Goal: Task Accomplishment & Management: Manage account settings

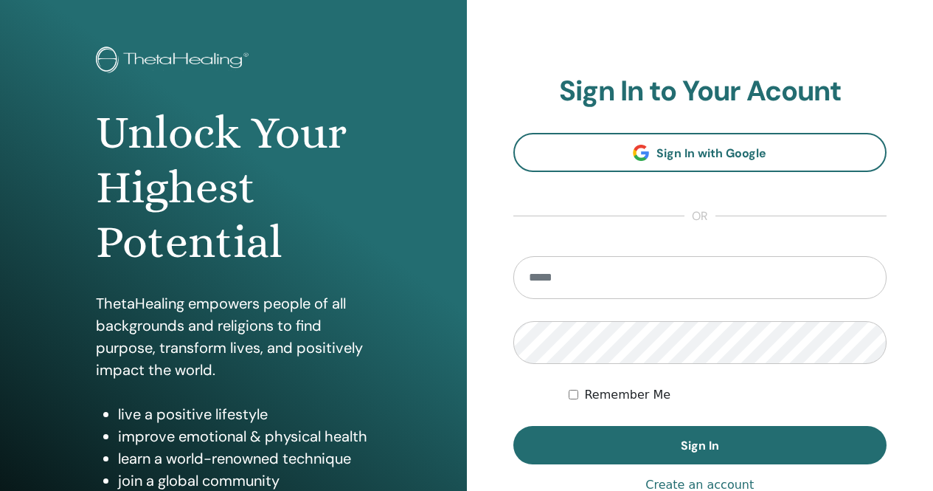
scroll to position [74, 0]
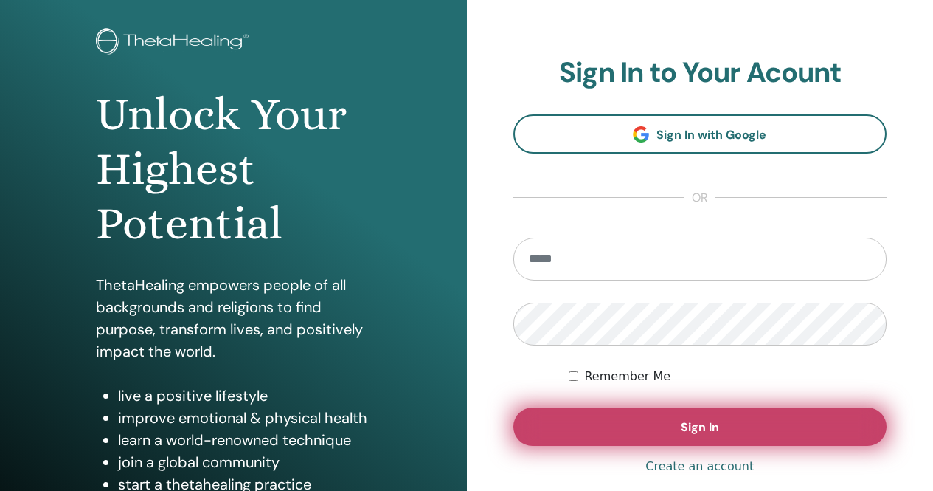
type input "**********"
click at [691, 424] on span "Sign In" at bounding box center [700, 426] width 38 height 15
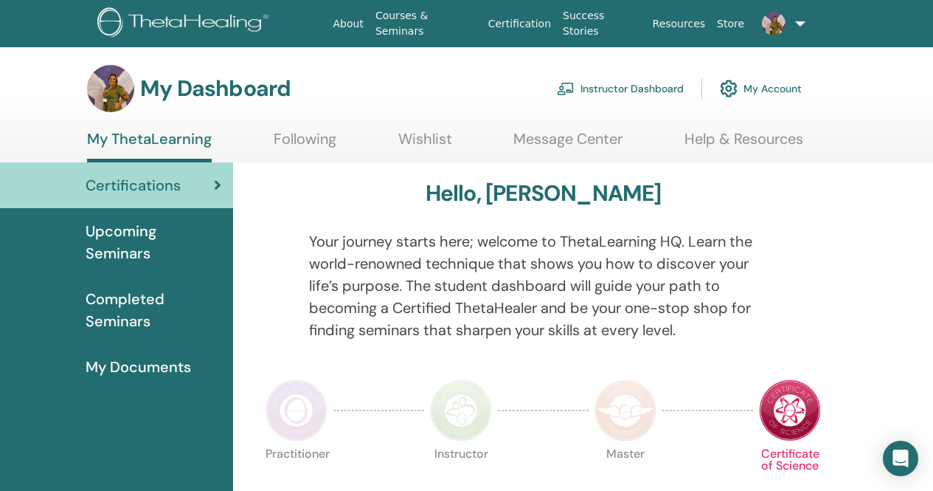
click at [609, 90] on link "Instructor Dashboard" at bounding box center [620, 88] width 127 height 32
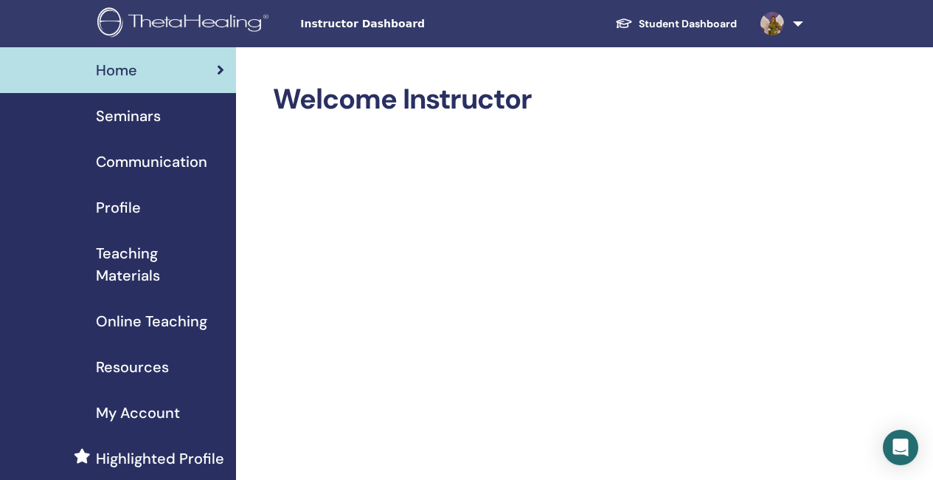
click at [139, 112] on span "Seminars" at bounding box center [128, 116] width 65 height 22
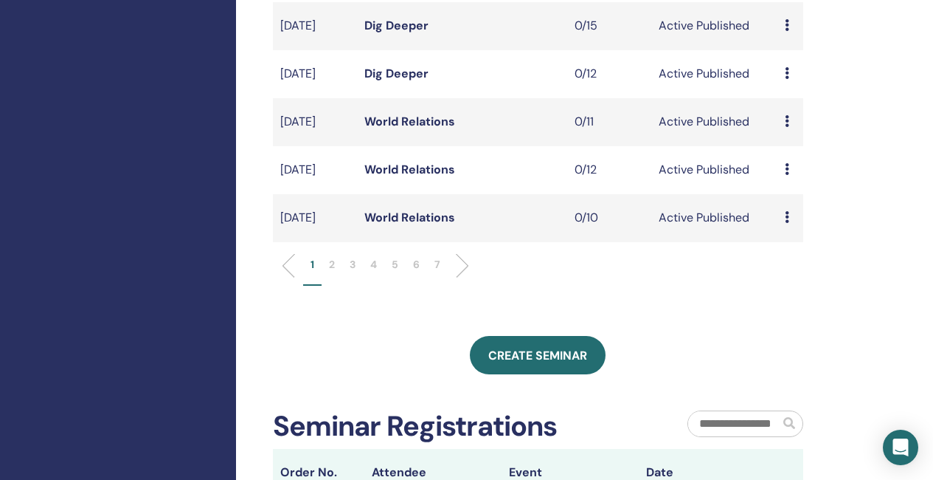
scroll to position [517, 0]
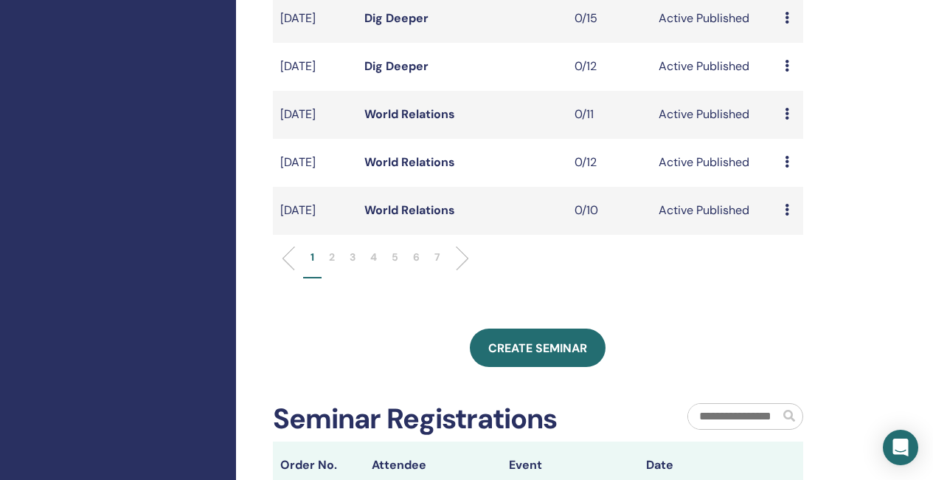
click at [407, 122] on link "World Relations" at bounding box center [410, 113] width 91 height 15
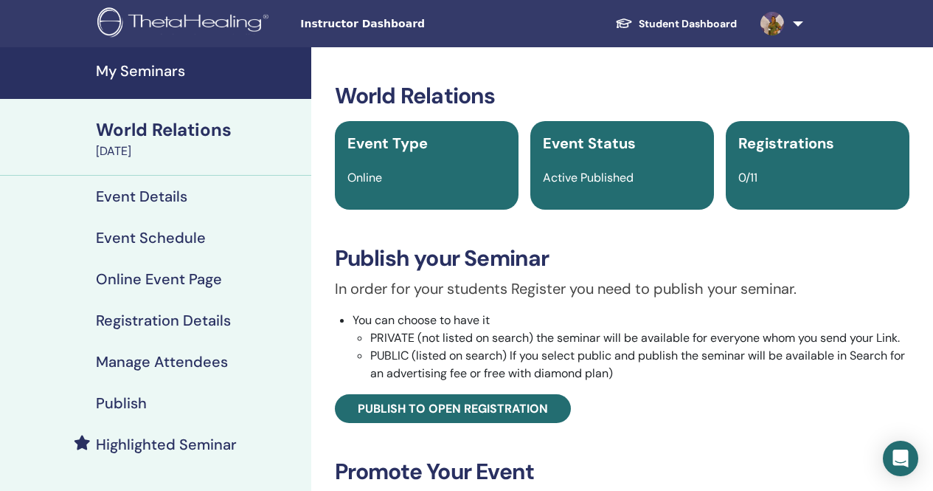
click at [173, 244] on h4 "Event Schedule" at bounding box center [151, 238] width 110 height 18
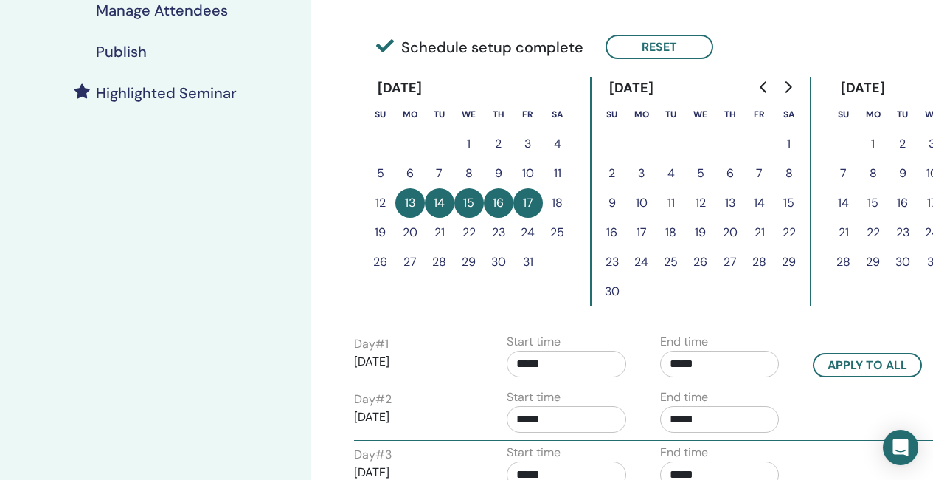
scroll to position [369, 0]
